Goal: Task Accomplishment & Management: Manage account settings

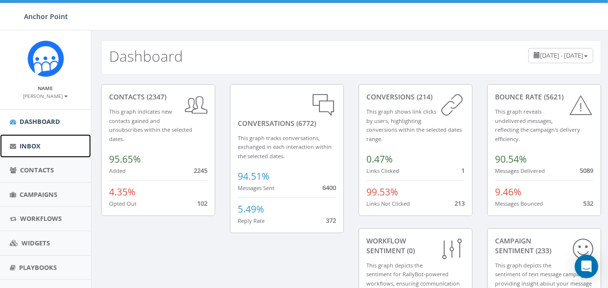
click at [33, 145] on span "Inbox" at bounding box center [30, 145] width 21 height 9
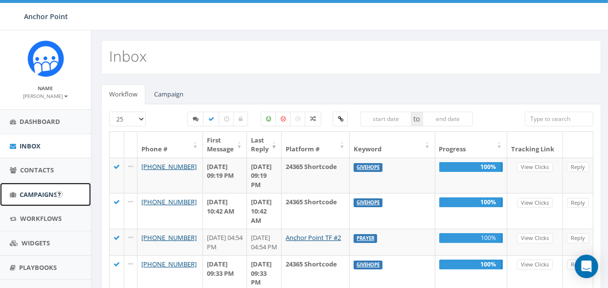
click at [44, 193] on span "Campaigns" at bounding box center [39, 194] width 38 height 9
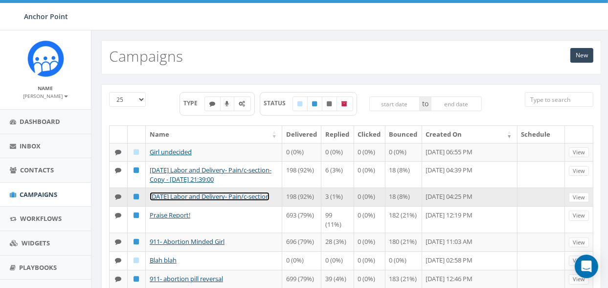
click at [174, 195] on link "[DATE] Labor and Delivery- Pain/c-section" at bounding box center [210, 196] width 120 height 9
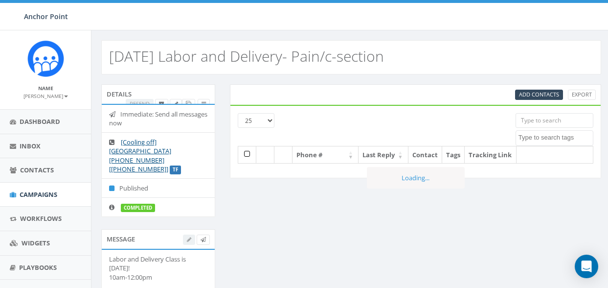
select select
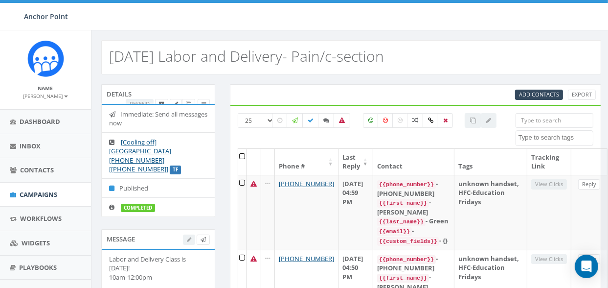
click at [269, 119] on div at bounding box center [384, 120] width 239 height 15
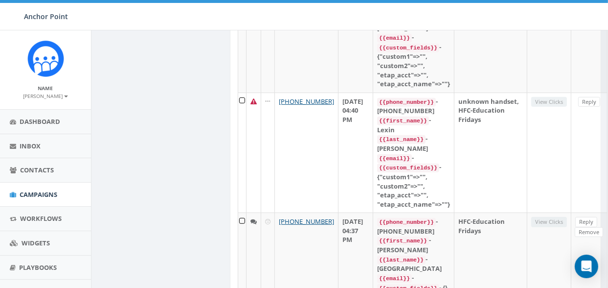
scroll to position [399, 0]
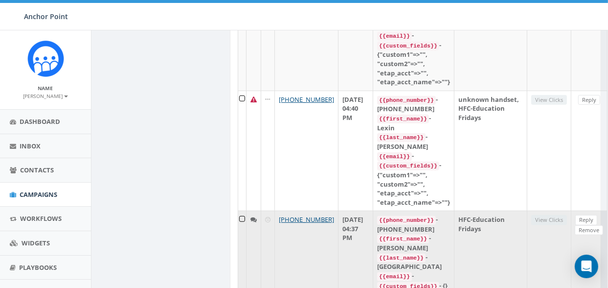
click at [299, 210] on td "+1 346-846-8714" at bounding box center [307, 252] width 64 height 84
click at [527, 210] on td "View Clicks" at bounding box center [549, 252] width 44 height 84
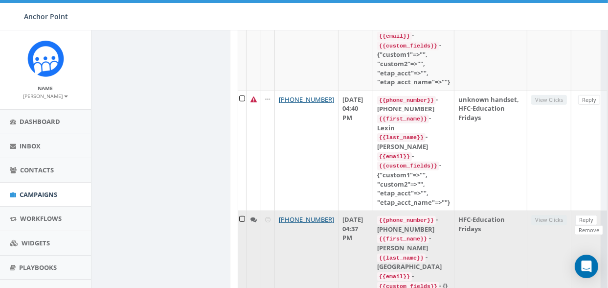
click at [527, 210] on td "View Clicks" at bounding box center [549, 252] width 44 height 84
click at [436, 281] on div "{{custom_fields}} - {}" at bounding box center [413, 286] width 73 height 10
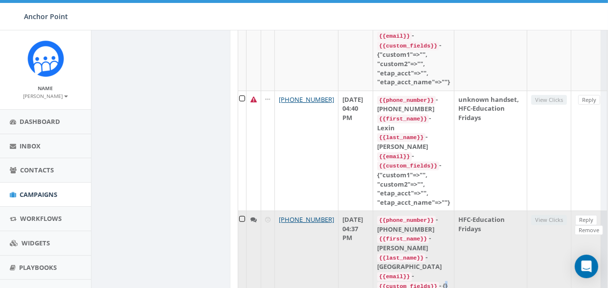
click at [436, 281] on div "{{custom_fields}} - {}" at bounding box center [413, 286] width 73 height 10
click at [575, 215] on link "Reply" at bounding box center [586, 220] width 22 height 10
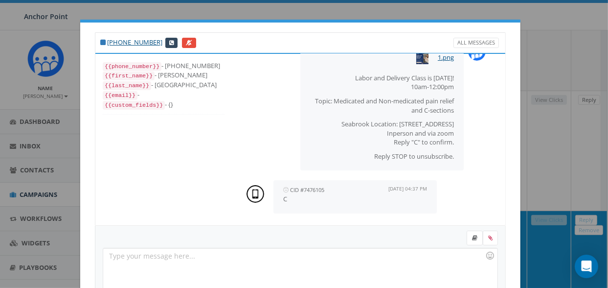
scroll to position [0, 0]
click at [530, 77] on div "+1 346-846-8714 All Messages {{phone_number}} - +13468468714 {{first_name}} - V…" at bounding box center [304, 144] width 608 height 288
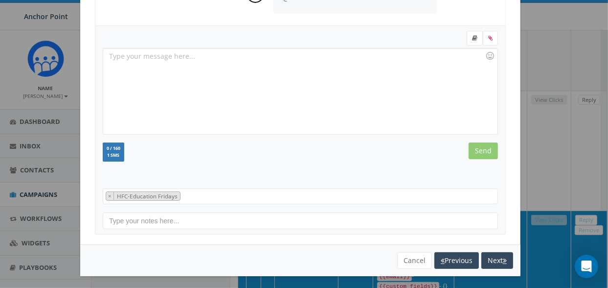
scroll to position [201, 0]
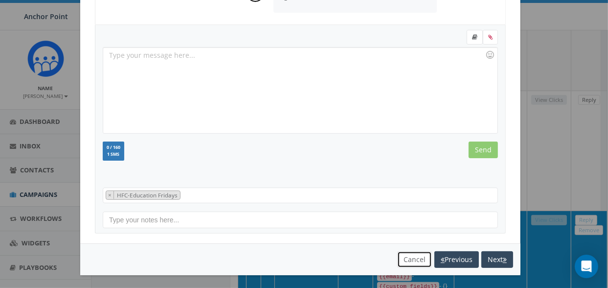
click at [409, 253] on button "Cancel" at bounding box center [414, 259] width 35 height 17
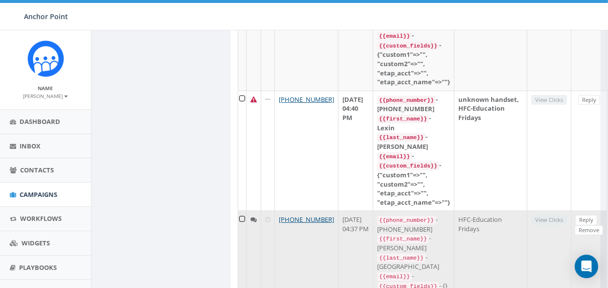
click at [412, 282] on code "{{custom_fields}}" at bounding box center [408, 286] width 62 height 9
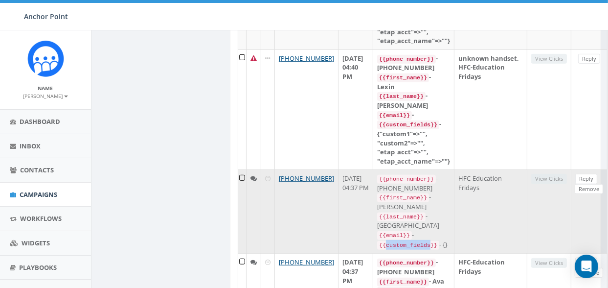
scroll to position [448, 0]
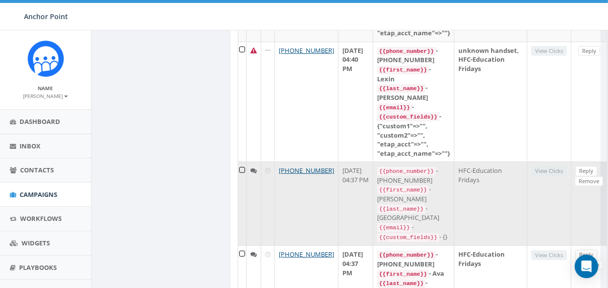
click at [589, 166] on td "Reply Remove" at bounding box center [590, 203] width 36 height 84
click at [575, 166] on link "Reply" at bounding box center [586, 171] width 22 height 10
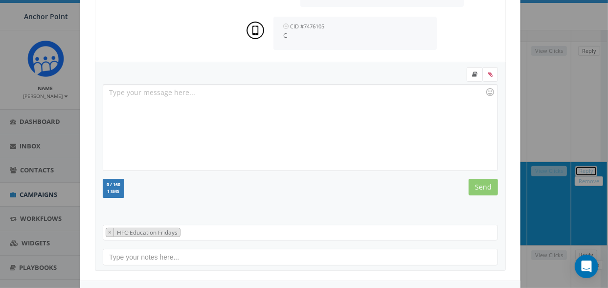
scroll to position [201, 0]
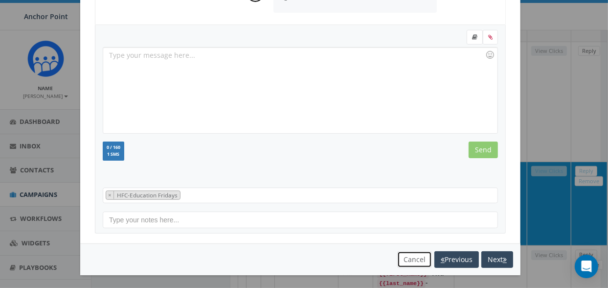
click at [404, 257] on button "Cancel" at bounding box center [414, 259] width 35 height 17
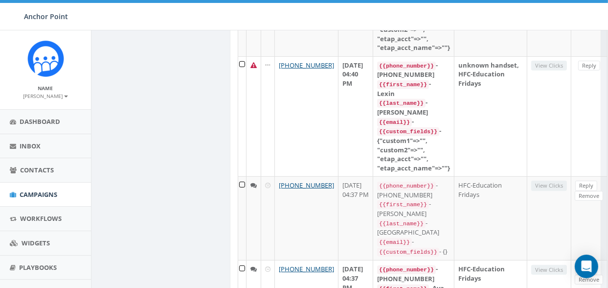
scroll to position [434, 0]
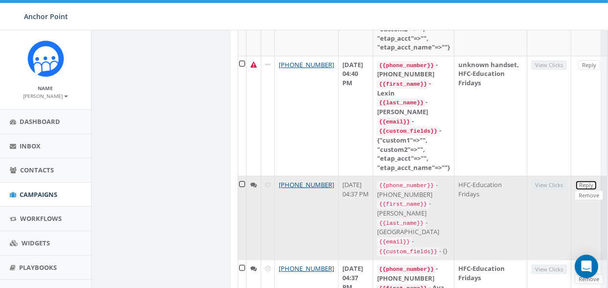
click at [575, 180] on link "Reply" at bounding box center [586, 185] width 22 height 10
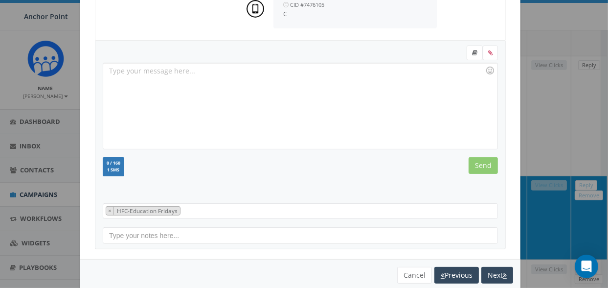
scroll to position [201, 0]
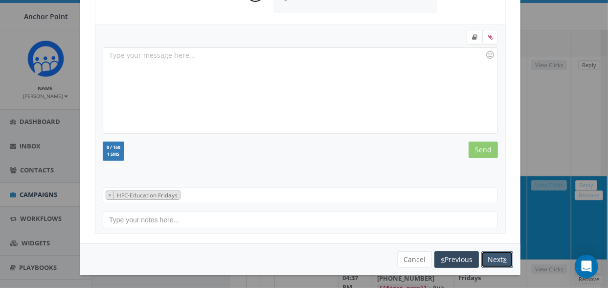
click at [490, 260] on button "Next" at bounding box center [497, 259] width 32 height 17
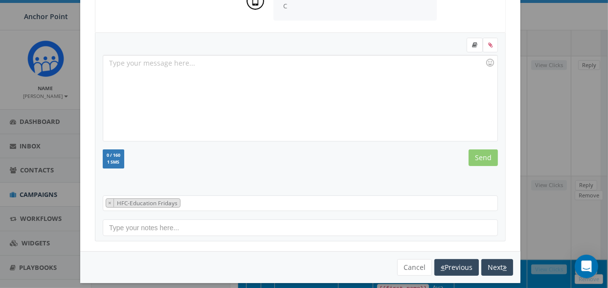
scroll to position [191, 0]
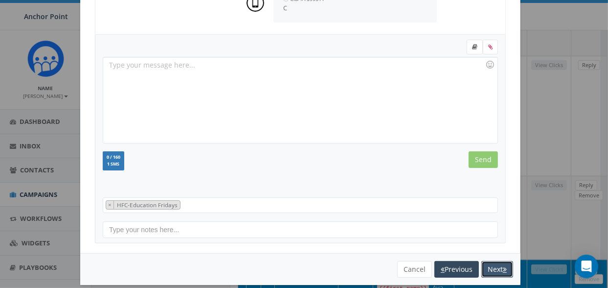
click at [491, 270] on button "Next" at bounding box center [497, 269] width 32 height 17
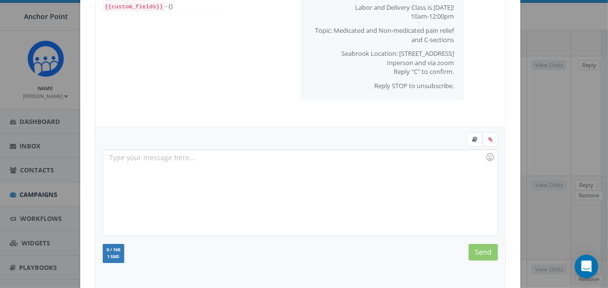
scroll to position [201, 0]
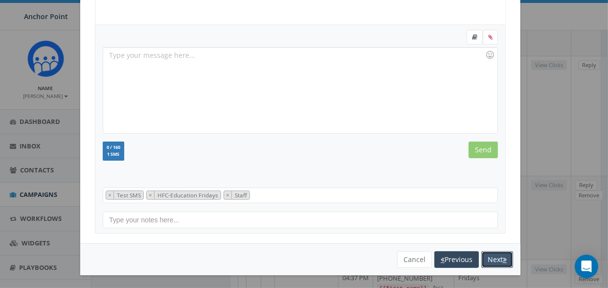
click at [485, 254] on button "Next" at bounding box center [497, 259] width 32 height 17
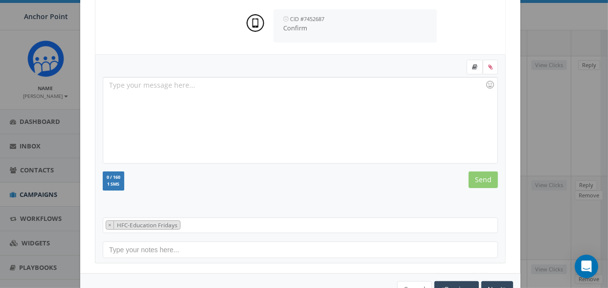
scroll to position [192, 0]
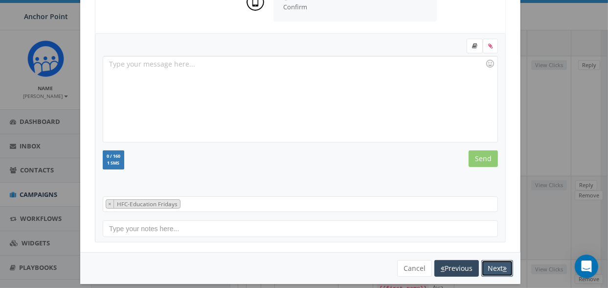
click at [499, 261] on button "Next" at bounding box center [497, 268] width 32 height 17
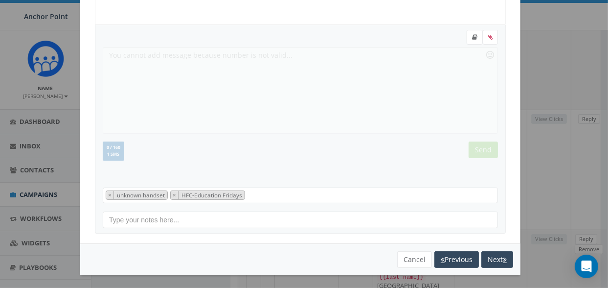
scroll to position [200, 0]
click at [501, 254] on button "Next" at bounding box center [497, 260] width 32 height 17
click at [415, 260] on button "Cancel" at bounding box center [414, 259] width 35 height 17
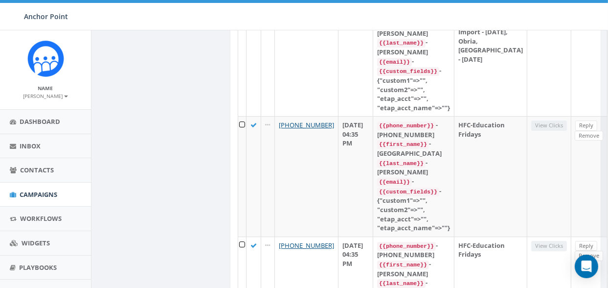
scroll to position [2519, 0]
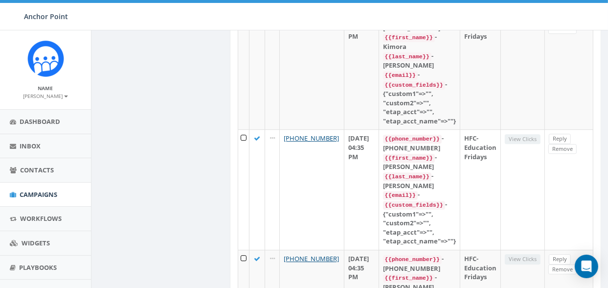
scroll to position [2455, 0]
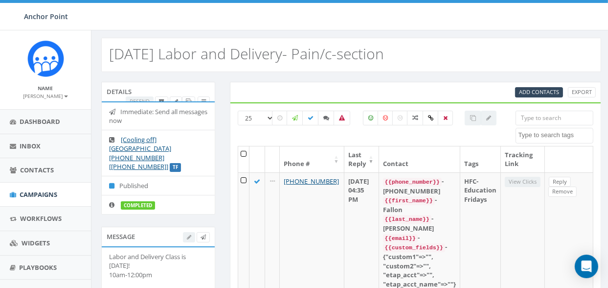
scroll to position [0, 0]
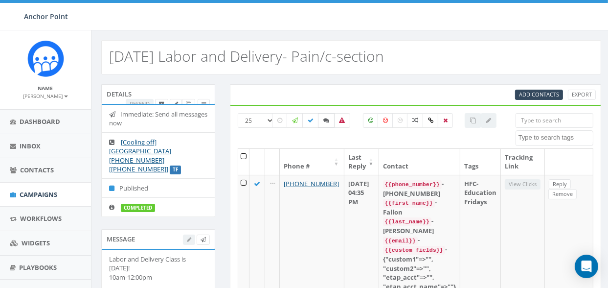
click at [326, 117] on icon at bounding box center [326, 120] width 6 height 6
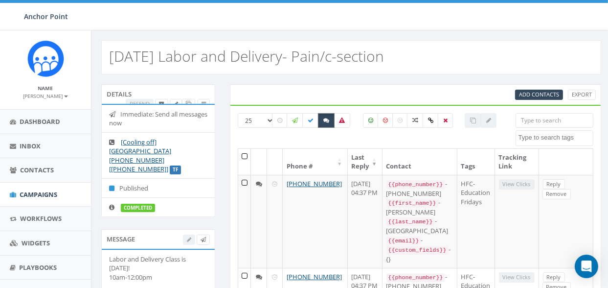
click at [326, 117] on icon at bounding box center [326, 120] width 6 height 6
checkbox input "true"
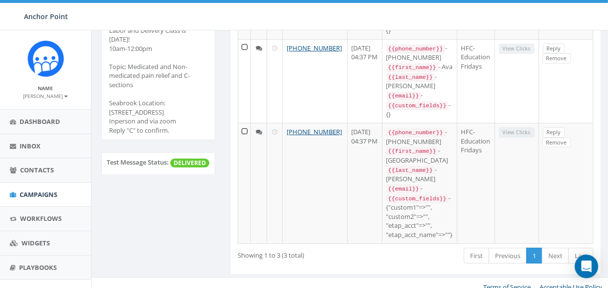
scroll to position [228, 0]
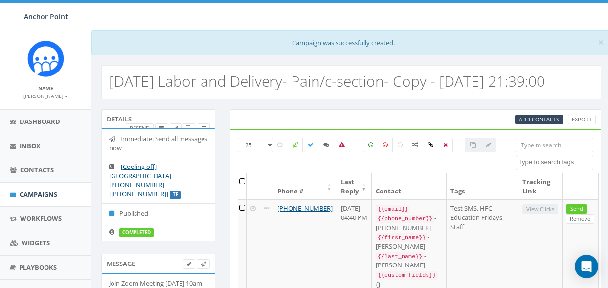
select select
